Goal: Information Seeking & Learning: Learn about a topic

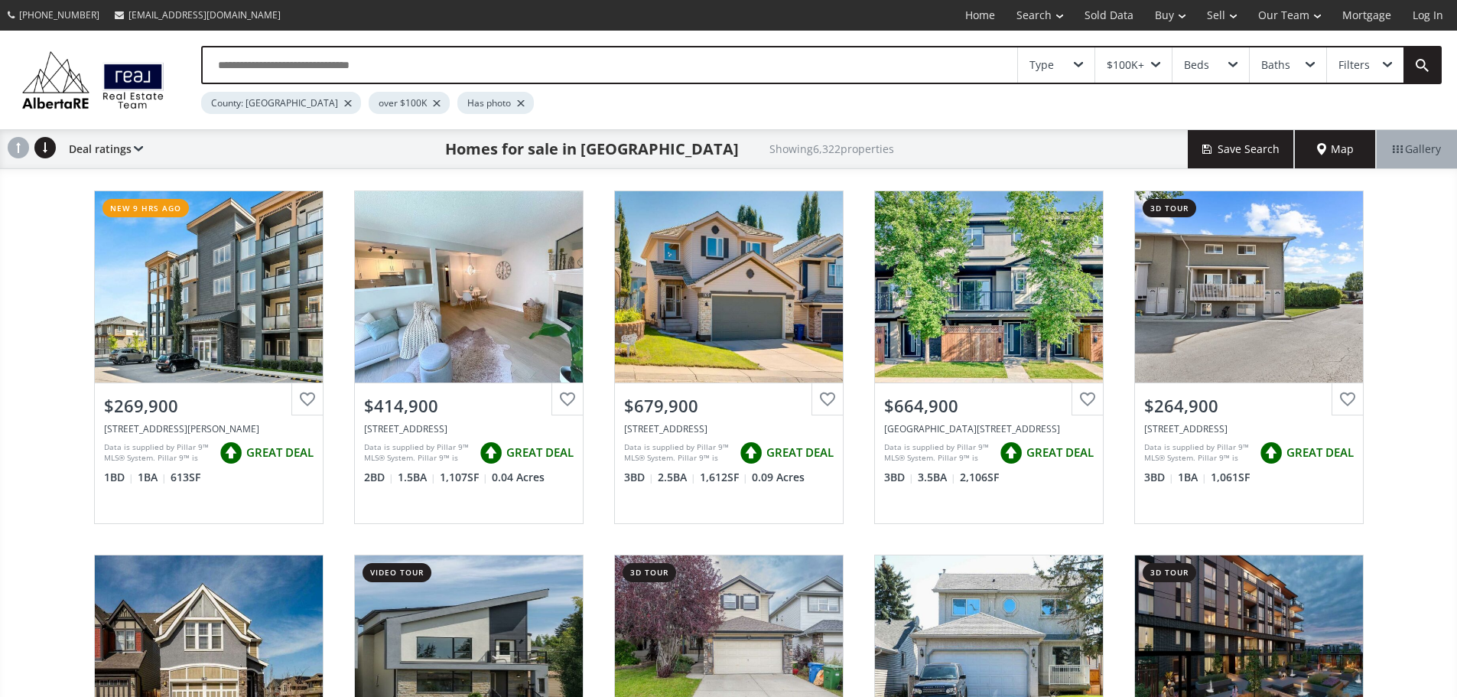
click at [1321, 140] on div "Map" at bounding box center [1335, 149] width 81 height 38
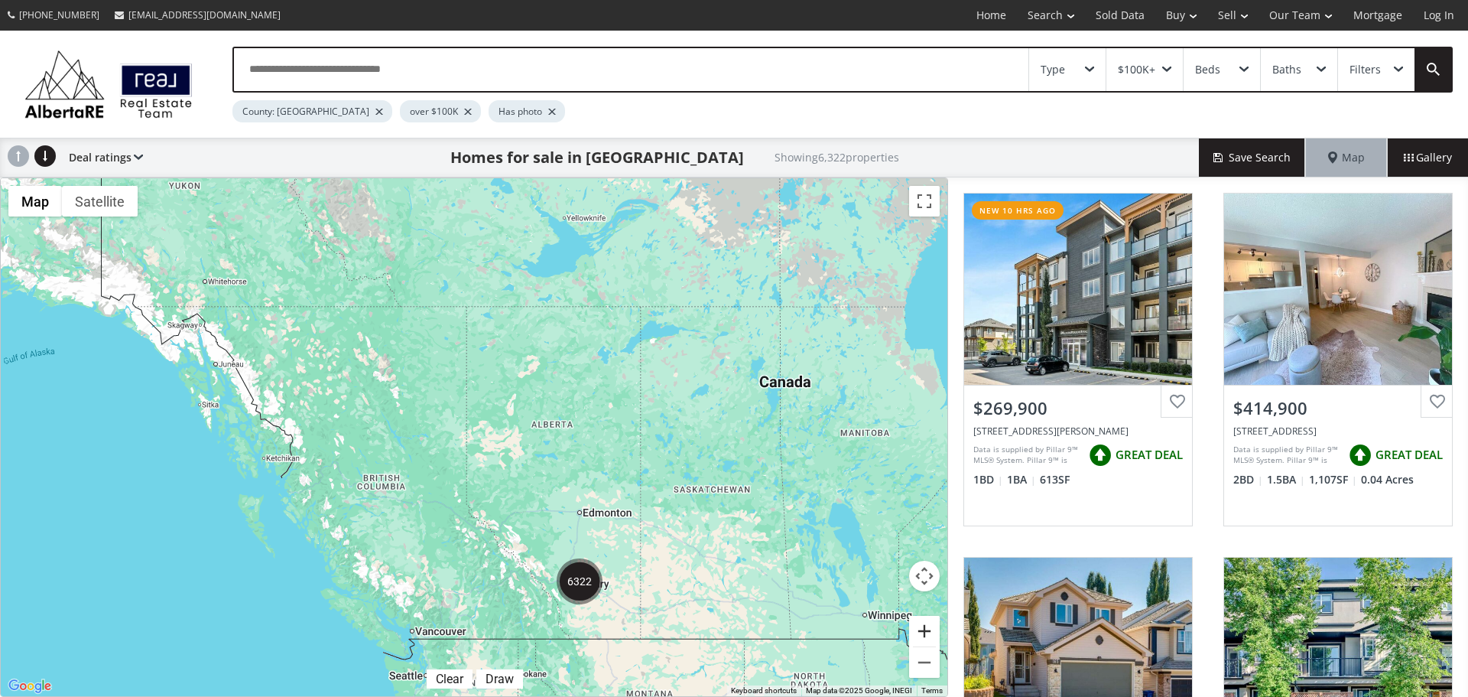
click at [925, 629] on button "Zoom in" at bounding box center [924, 631] width 31 height 31
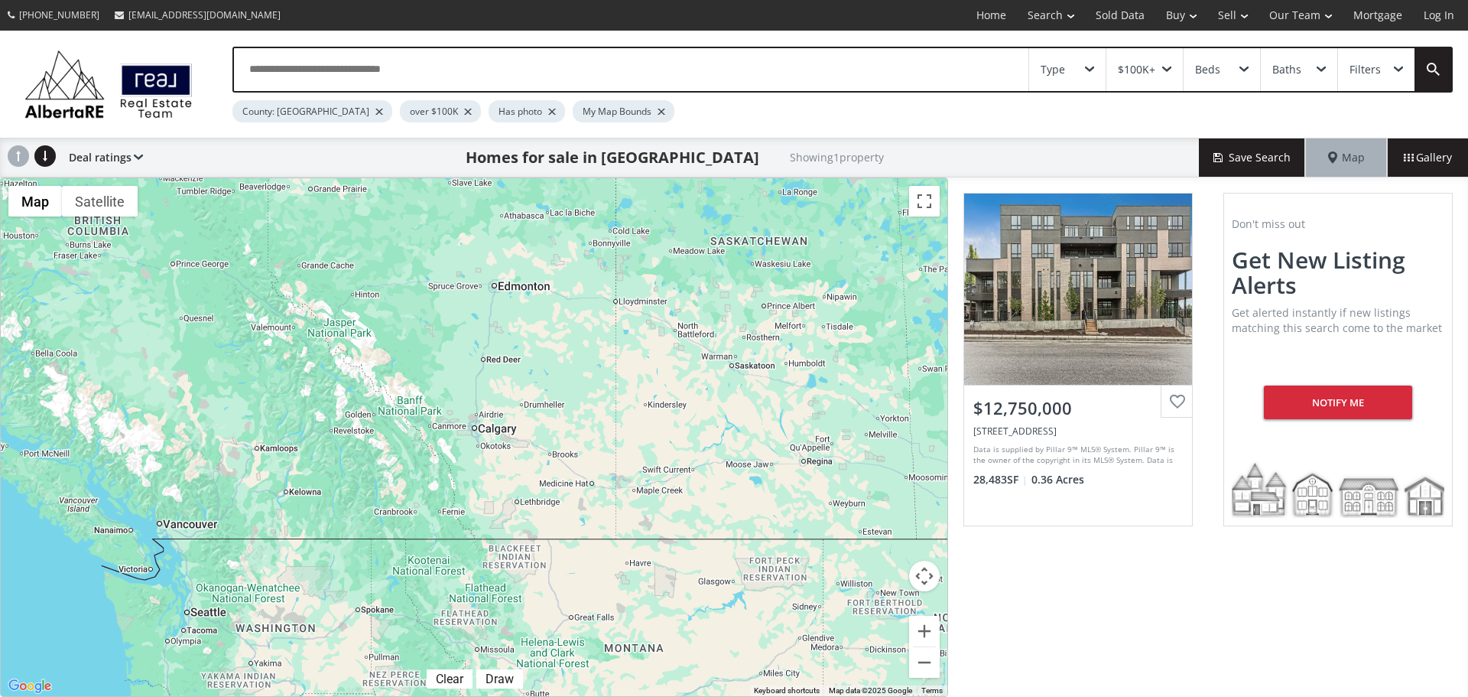
drag, startPoint x: 741, startPoint y: 581, endPoint x: 554, endPoint y: 287, distance: 349.0
click at [554, 287] on div "$12.75M" at bounding box center [474, 437] width 947 height 518
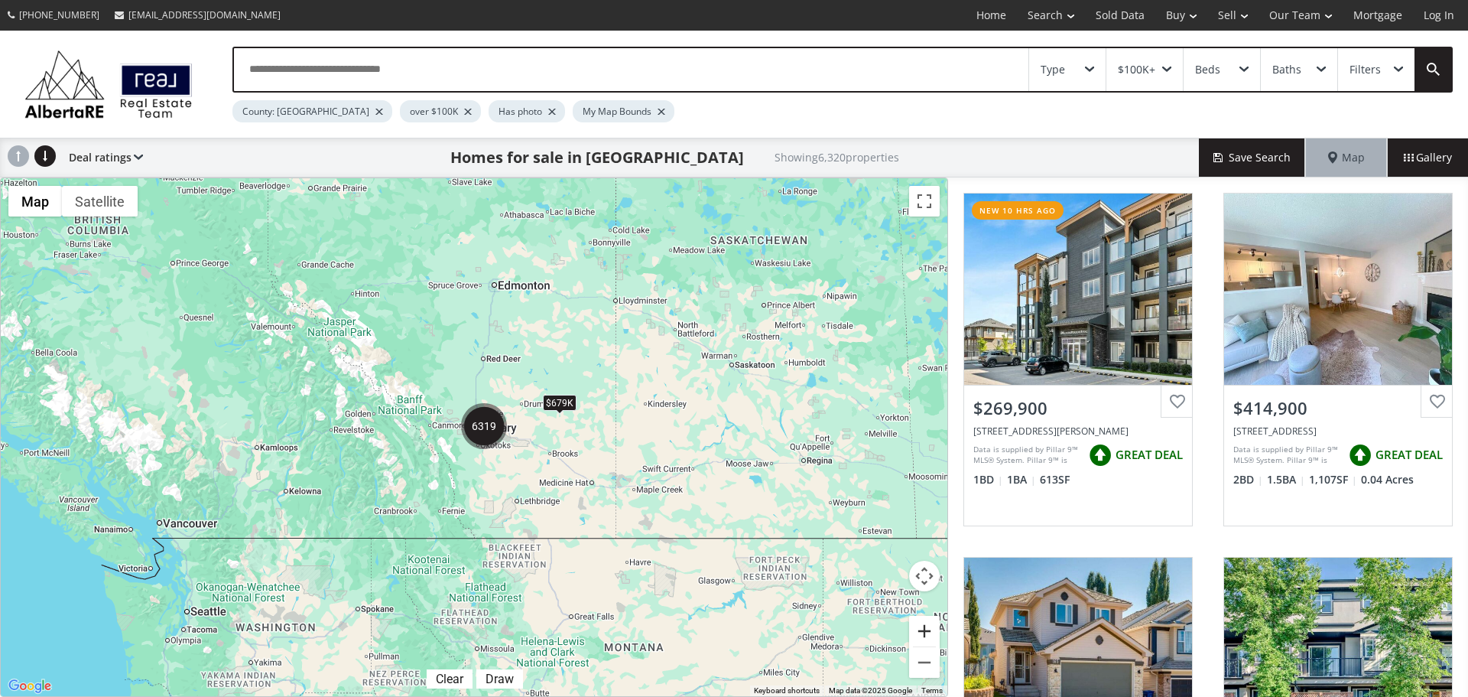
click at [922, 629] on button "Zoom in" at bounding box center [924, 631] width 31 height 31
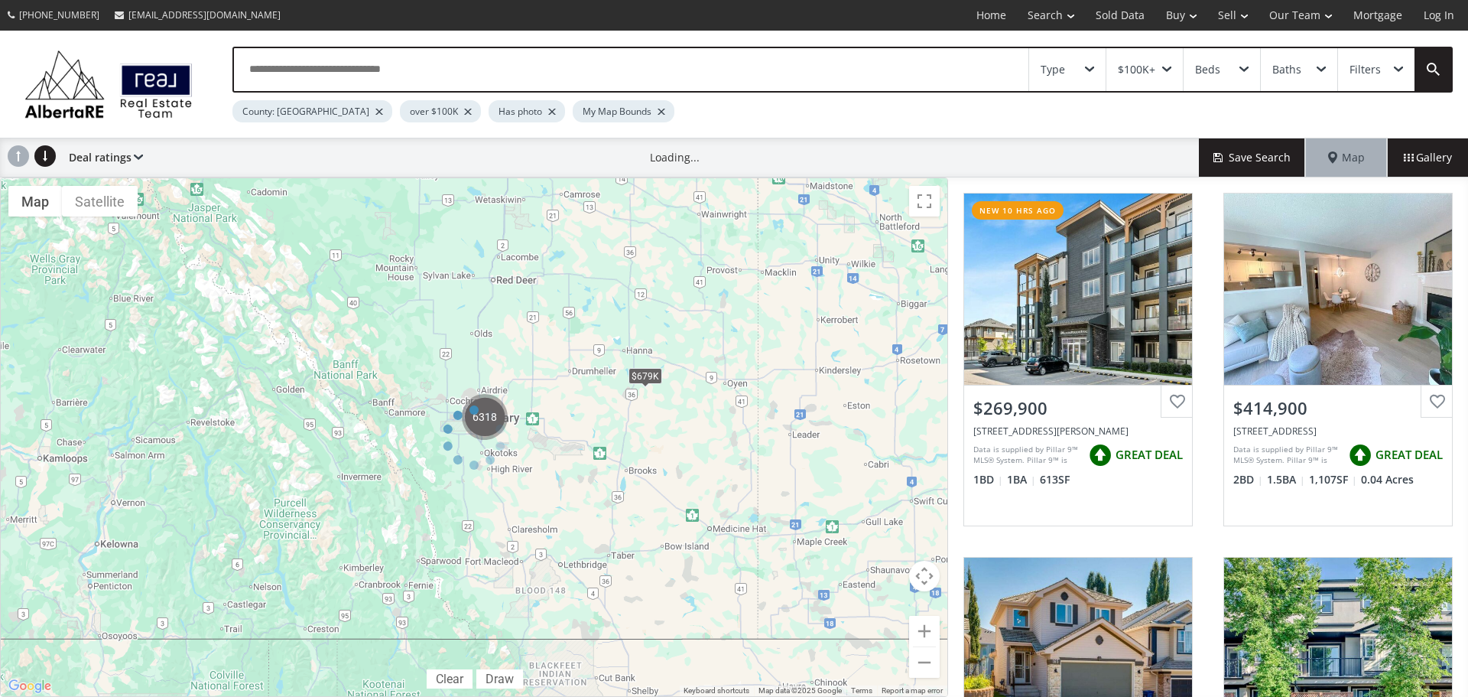
click at [922, 629] on div at bounding box center [474, 436] width 948 height 519
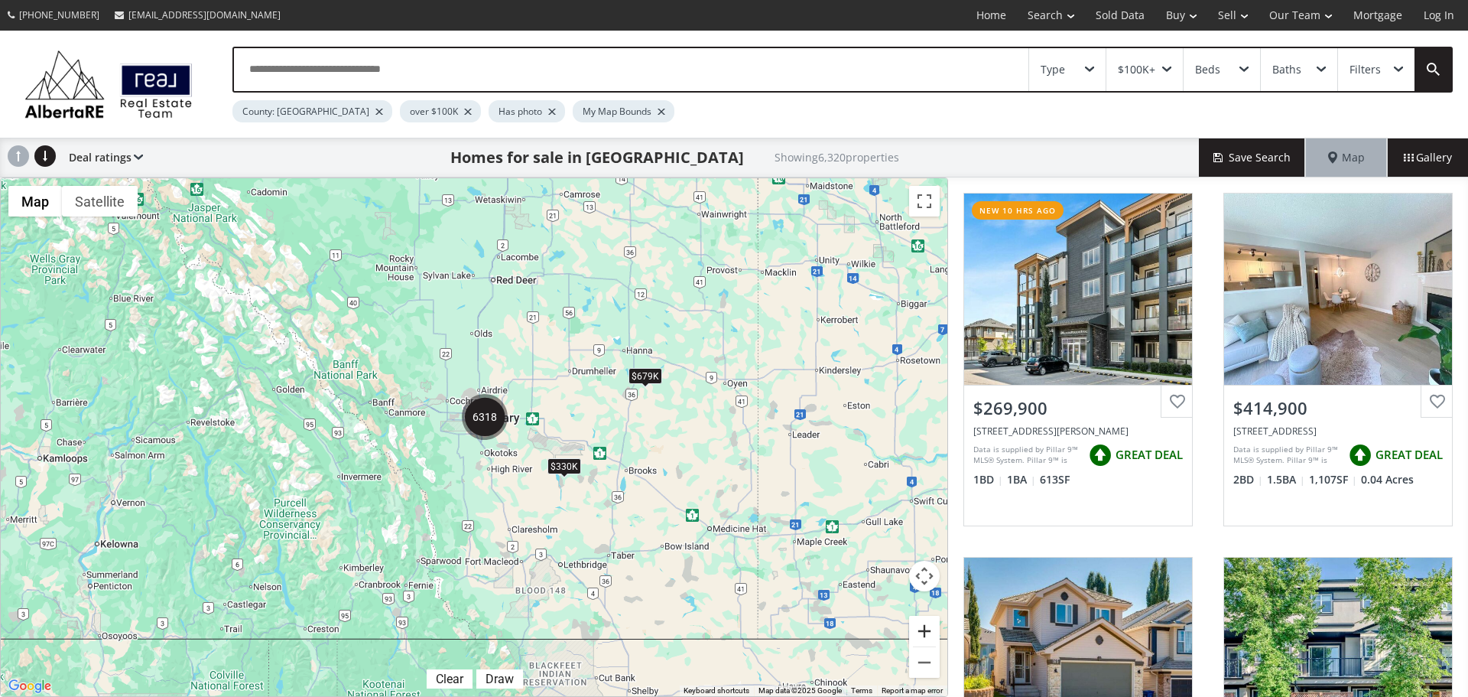
click at [924, 631] on button "Zoom in" at bounding box center [924, 631] width 31 height 31
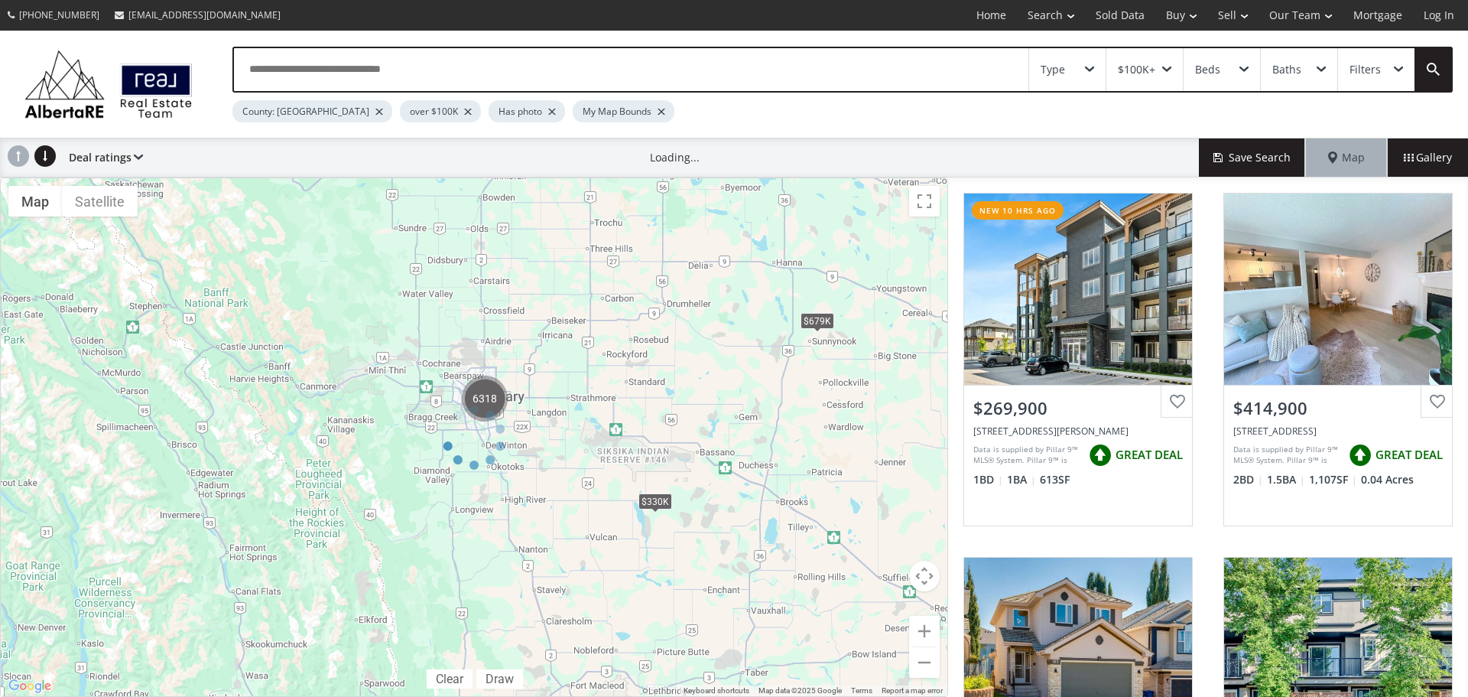
click at [925, 631] on div at bounding box center [474, 436] width 948 height 519
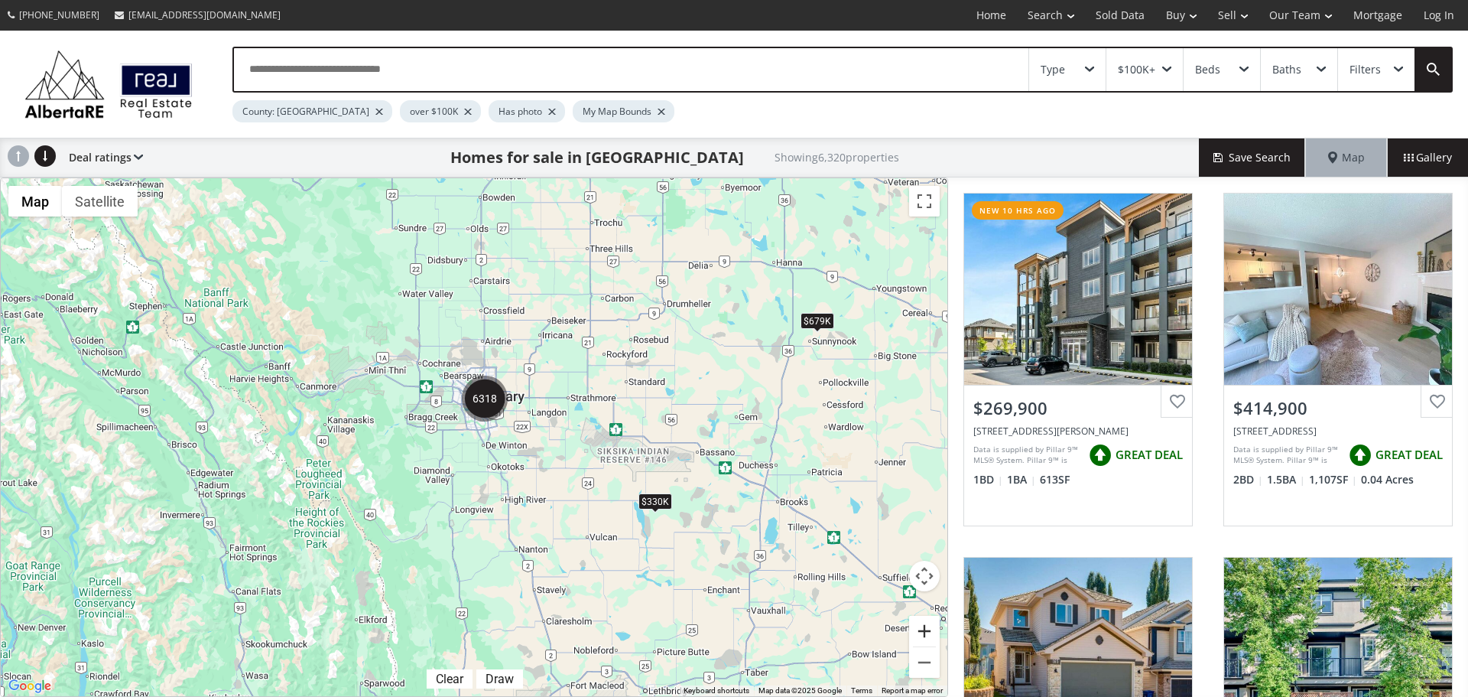
click at [925, 631] on button "Zoom in" at bounding box center [924, 631] width 31 height 31
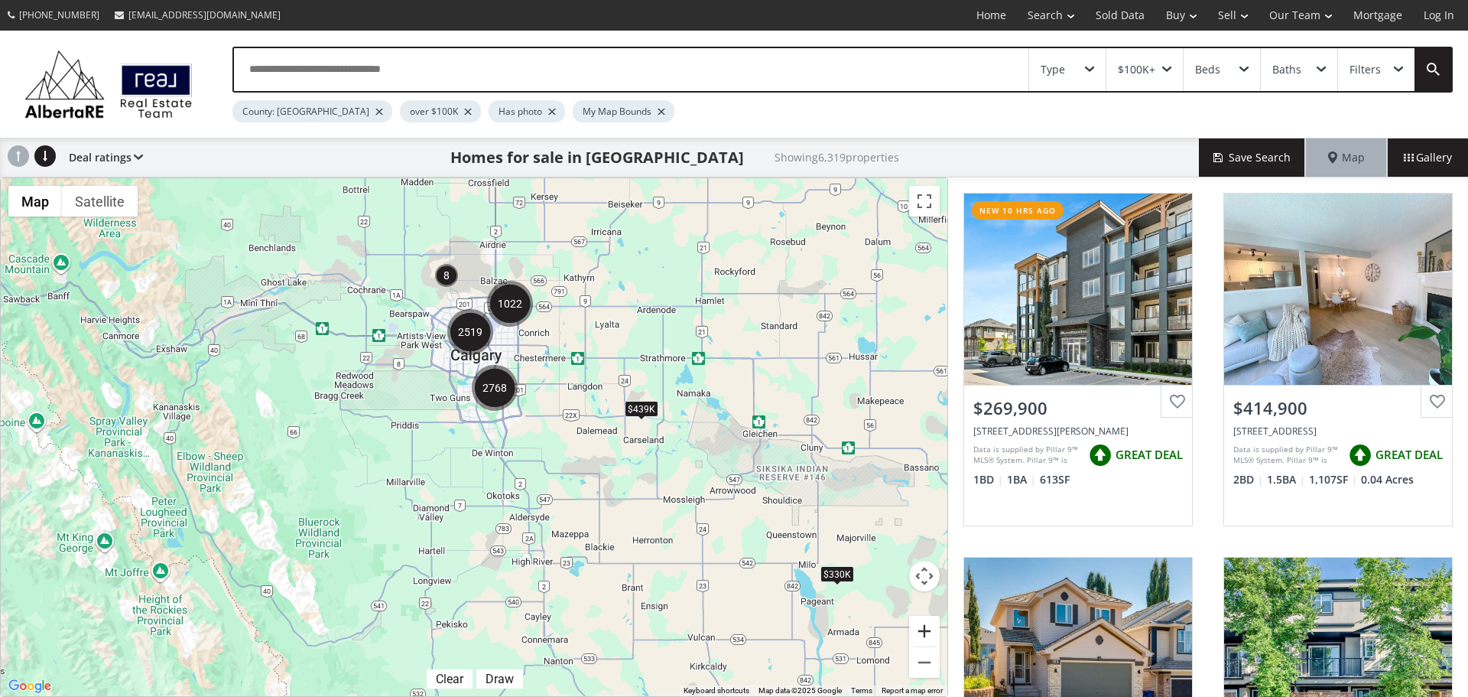
click at [925, 633] on button "Zoom in" at bounding box center [924, 631] width 31 height 31
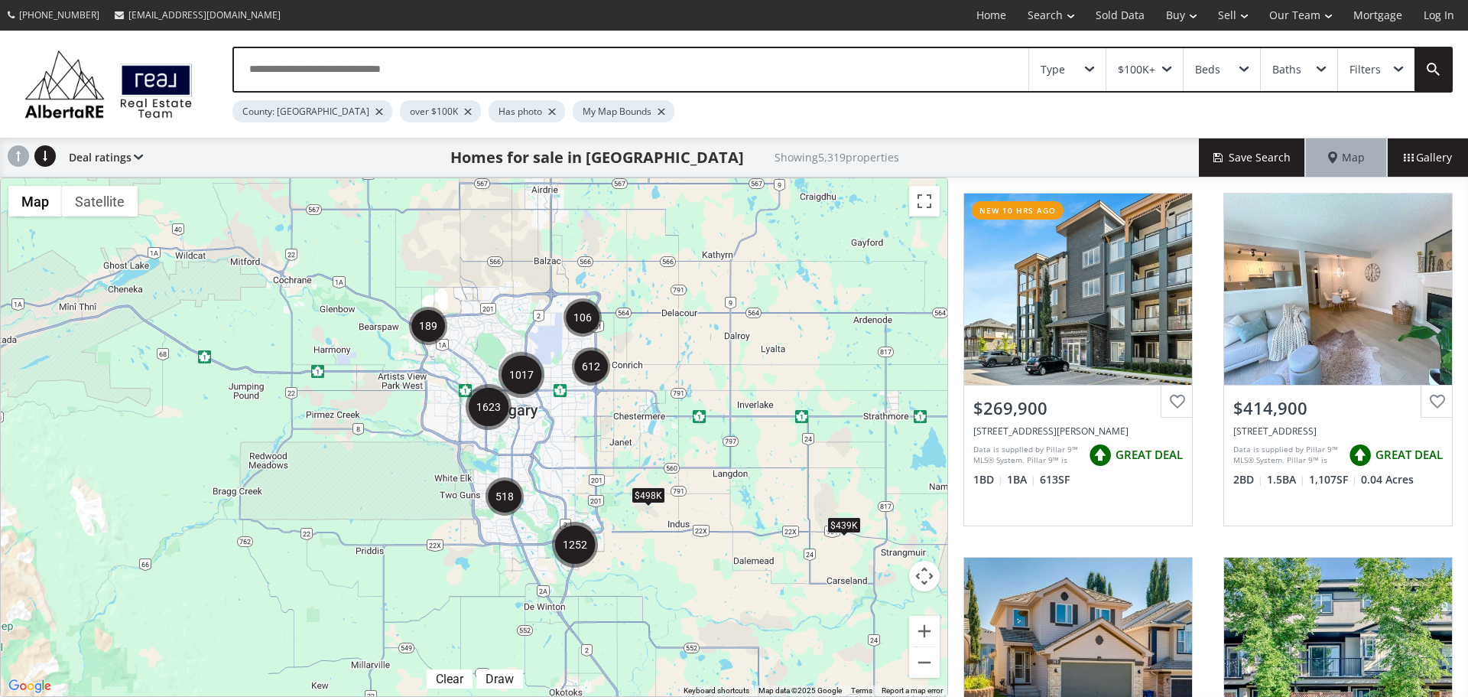
drag, startPoint x: 613, startPoint y: 291, endPoint x: 649, endPoint y: 448, distance: 161.6
click at [649, 448] on div "$439K $498K" at bounding box center [474, 437] width 947 height 518
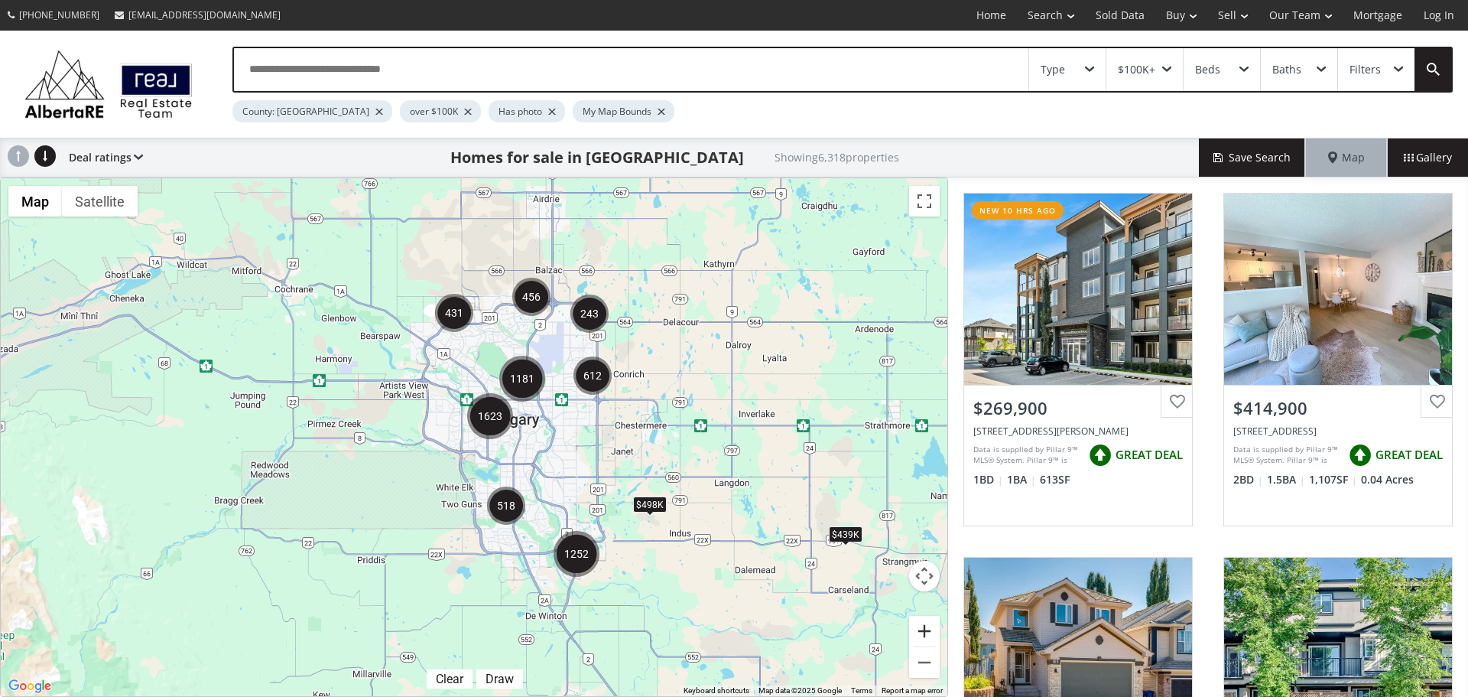
click at [929, 630] on button "Zoom in" at bounding box center [924, 631] width 31 height 31
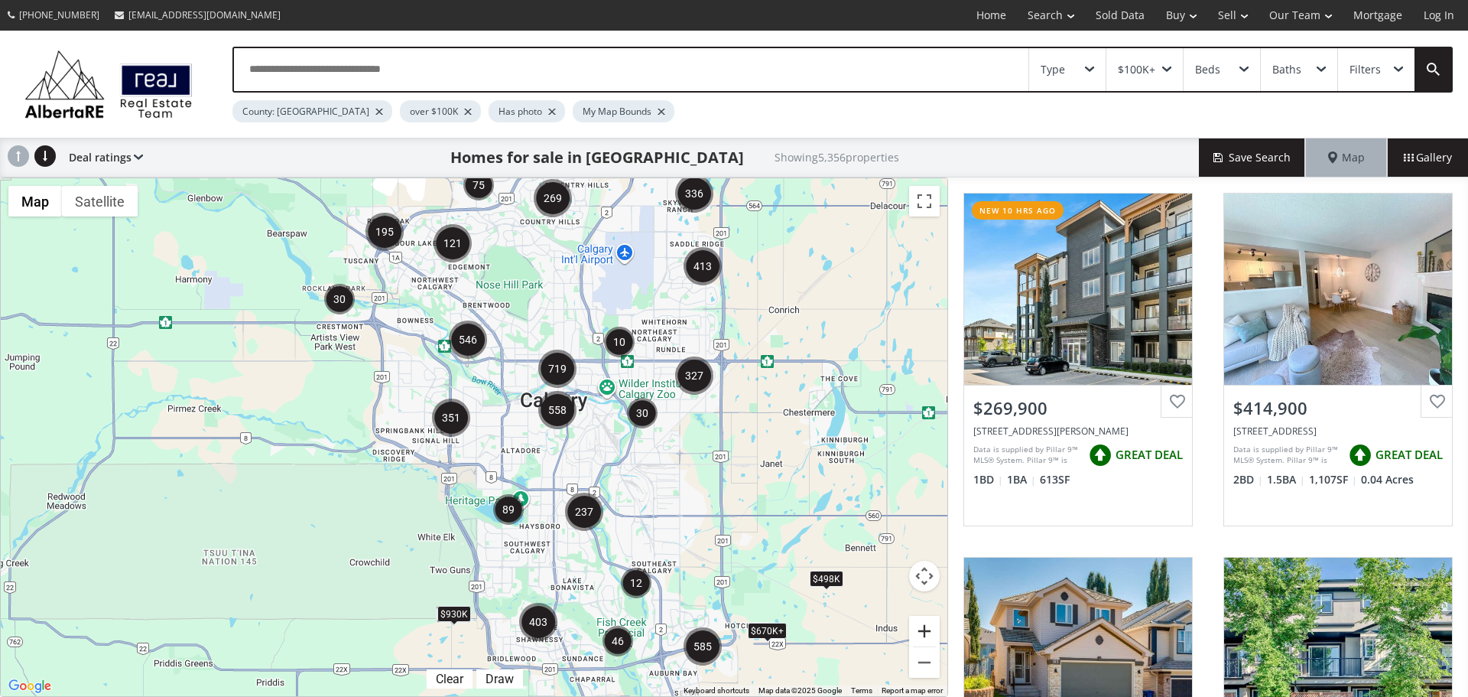
click at [932, 628] on button "Zoom in" at bounding box center [924, 631] width 31 height 31
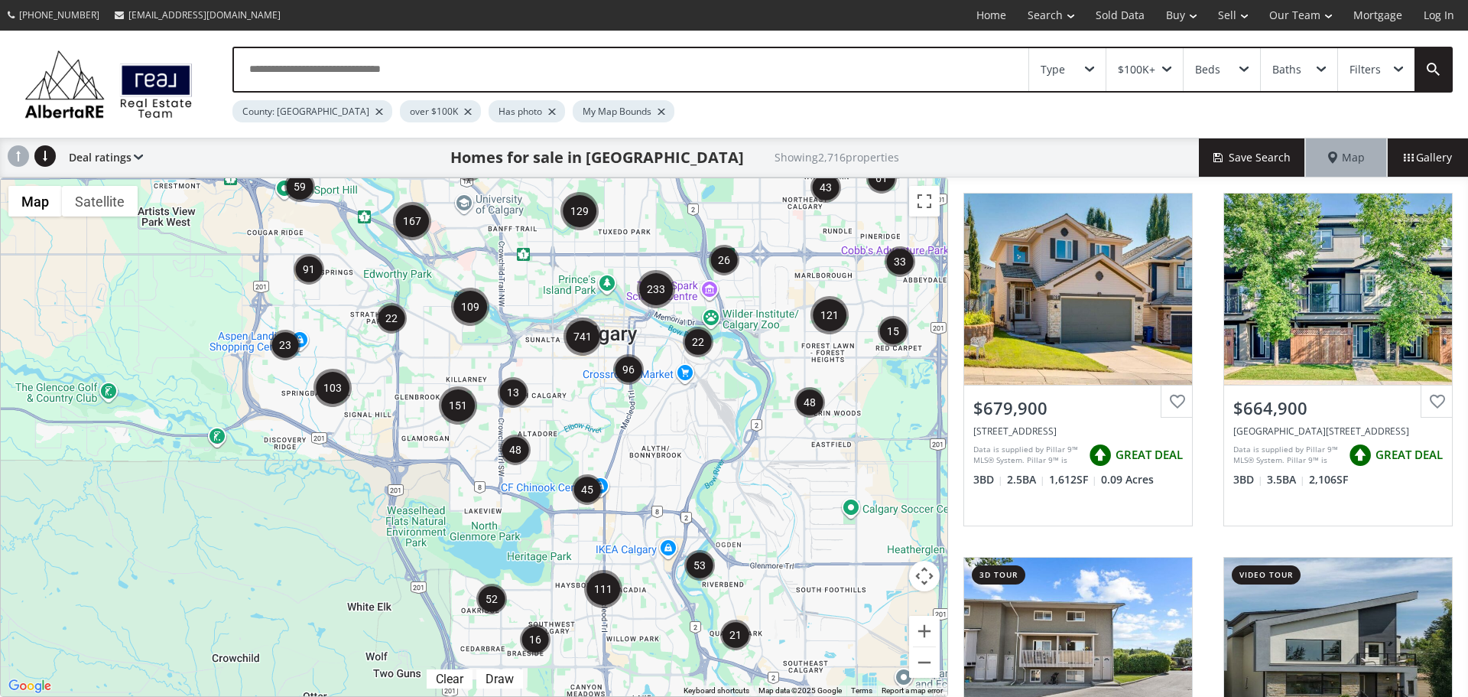
drag, startPoint x: 464, startPoint y: 372, endPoint x: 434, endPoint y: 332, distance: 50.3
click at [434, 332] on div at bounding box center [474, 437] width 947 height 518
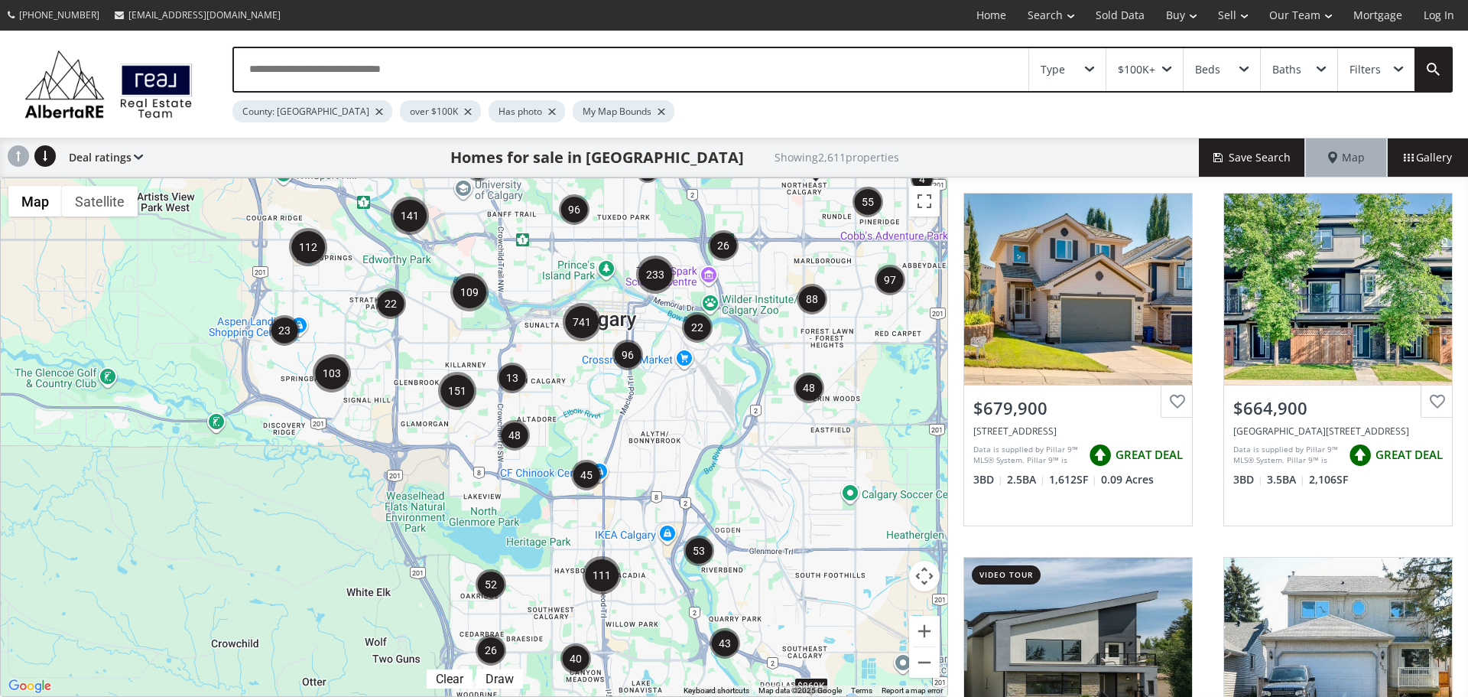
click at [493, 586] on img "52" at bounding box center [491, 584] width 31 height 31
